Goal: Task Accomplishment & Management: Use online tool/utility

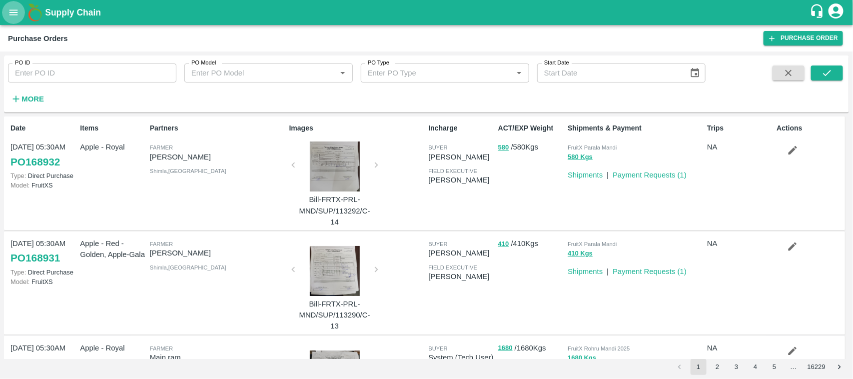
click at [13, 8] on icon "open drawer" at bounding box center [13, 12] width 11 height 11
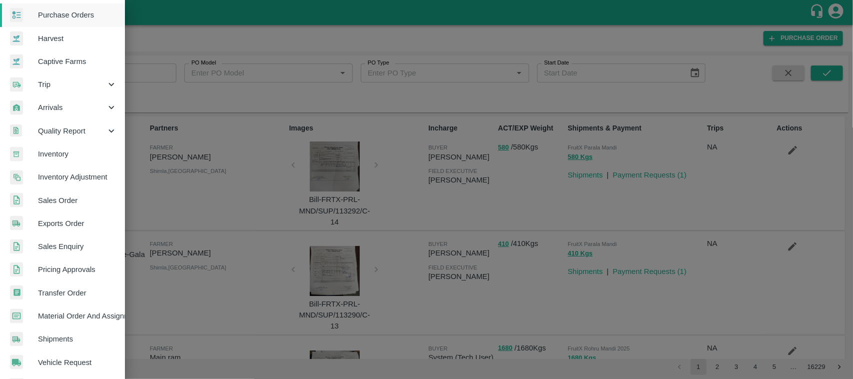
scroll to position [50, 0]
click at [50, 147] on span "Inventory" at bounding box center [77, 152] width 79 height 11
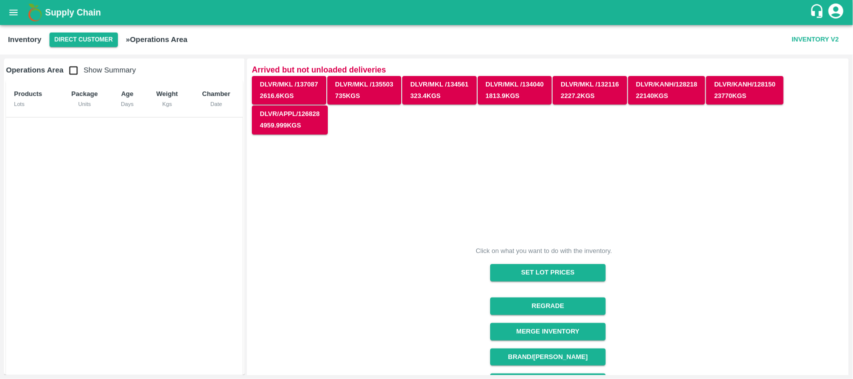
scroll to position [172, 0]
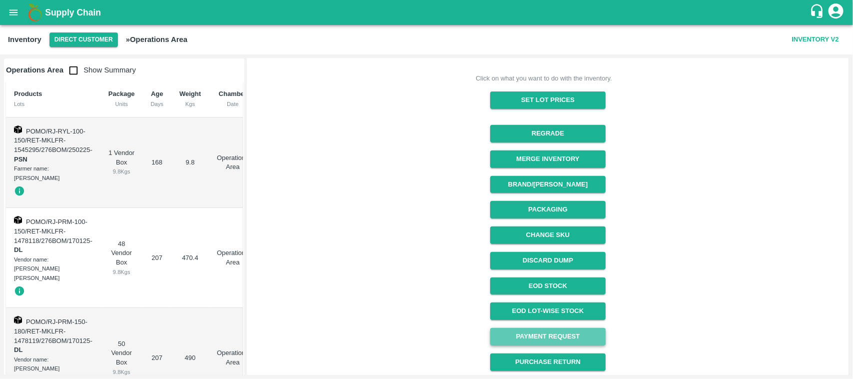
click at [550, 330] on link "Payment Request" at bounding box center [547, 336] width 115 height 17
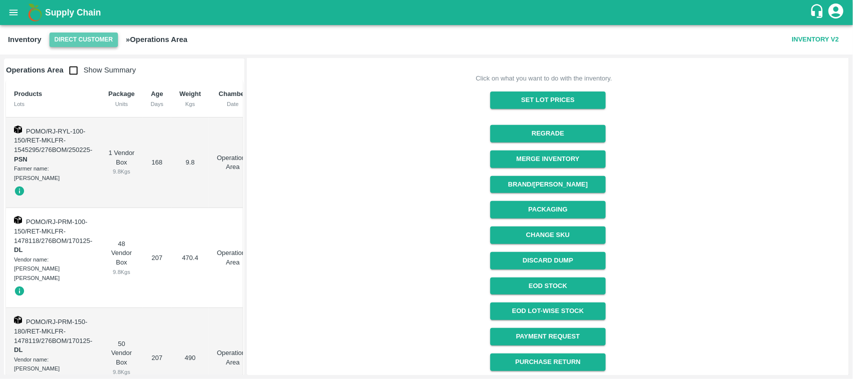
click at [83, 38] on button "Direct Customer" at bounding box center [83, 39] width 68 height 14
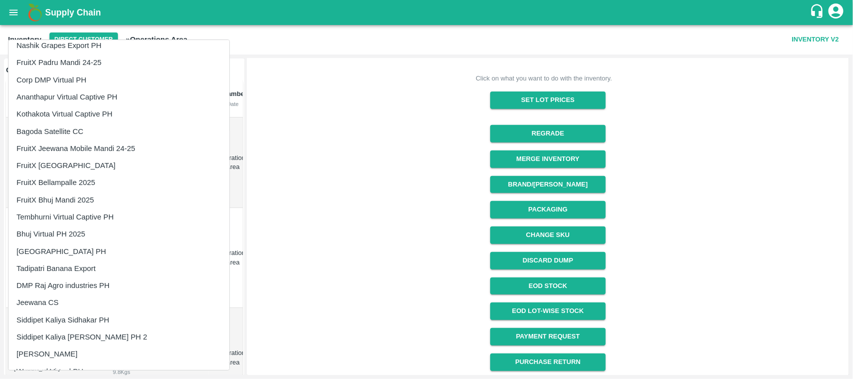
scroll to position [1150, 0]
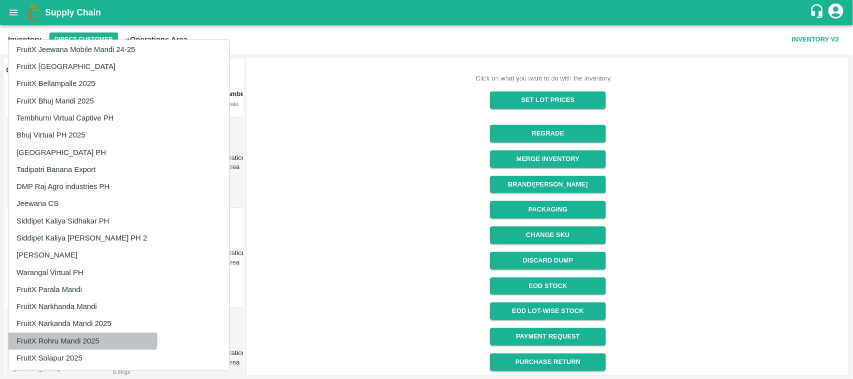
click at [77, 338] on li "FruitX Rohru Mandi 2025" at bounding box center [118, 340] width 221 height 17
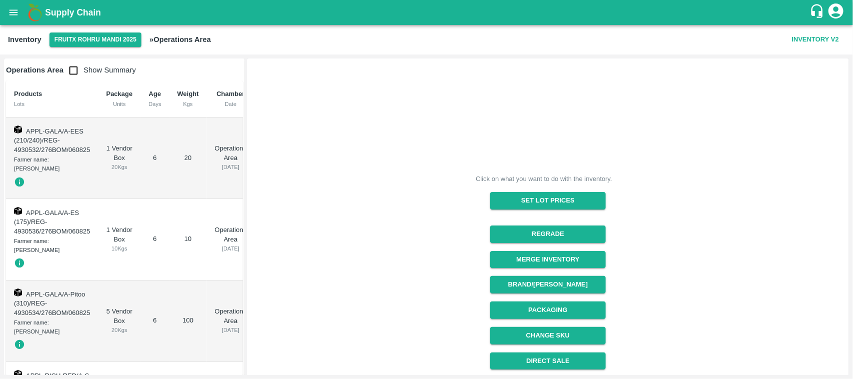
scroll to position [125, 0]
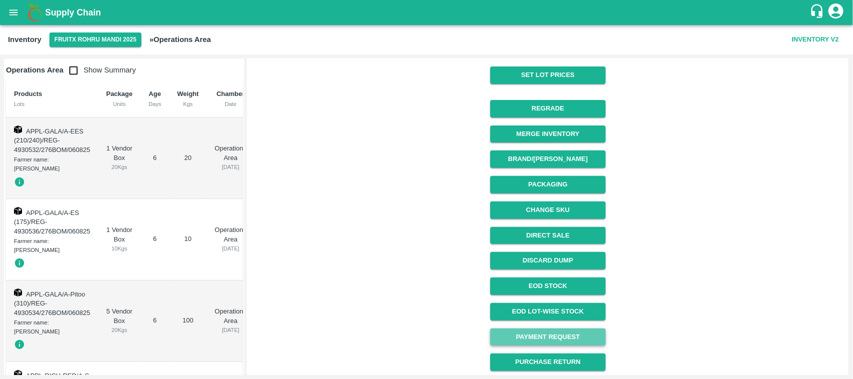
click at [550, 330] on link "Payment Request" at bounding box center [547, 336] width 115 height 17
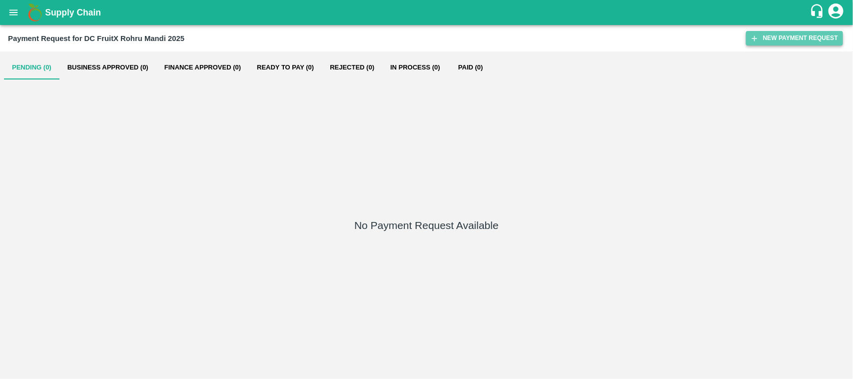
click at [758, 34] on icon "button" at bounding box center [754, 38] width 9 height 9
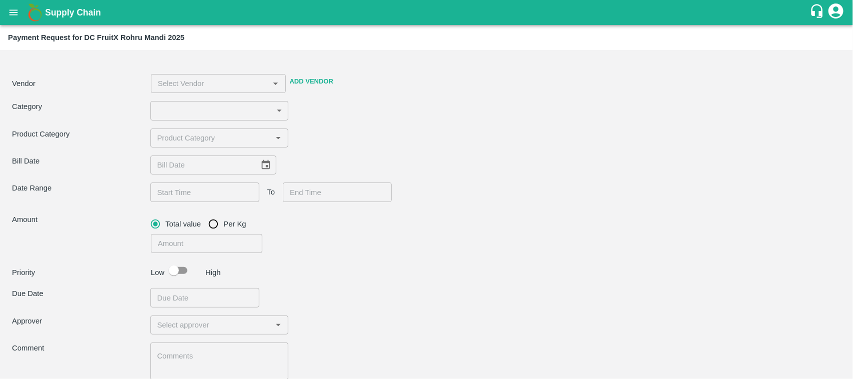
click at [201, 108] on body "Supply Chain Payment Request for DC FruitX Rohru Mandi 2025 Vendor ​ Add Vendor…" at bounding box center [426, 189] width 853 height 379
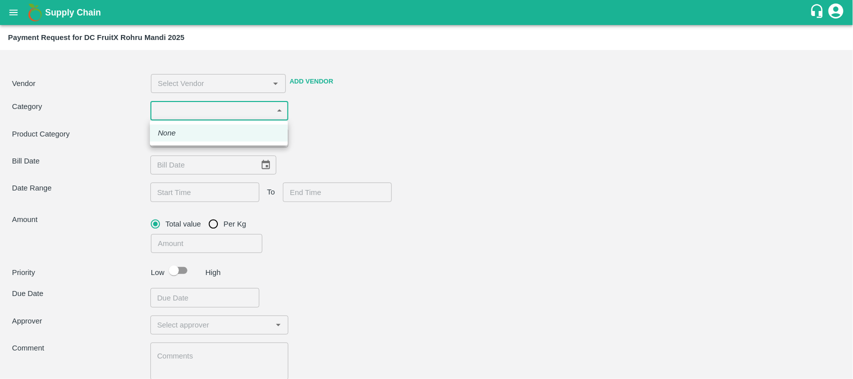
click at [349, 115] on div at bounding box center [426, 189] width 853 height 379
click at [208, 113] on body "Supply Chain Payment Request for DC FruitX Rohru Mandi 2025 Vendor ​ Add Vendor…" at bounding box center [426, 189] width 853 height 379
click at [139, 110] on div at bounding box center [426, 189] width 853 height 379
click at [194, 107] on body "Supply Chain Payment Request for DC FruitX Rohru Mandi 2025 Vendor ​ Add Vendor…" at bounding box center [426, 189] width 853 height 379
click at [368, 120] on div at bounding box center [426, 189] width 853 height 379
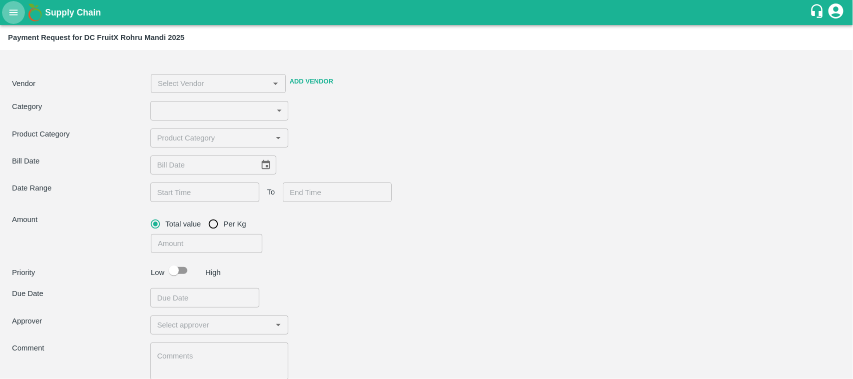
click at [11, 13] on icon "open drawer" at bounding box center [13, 12] width 11 height 11
